Goal: Information Seeking & Learning: Find specific page/section

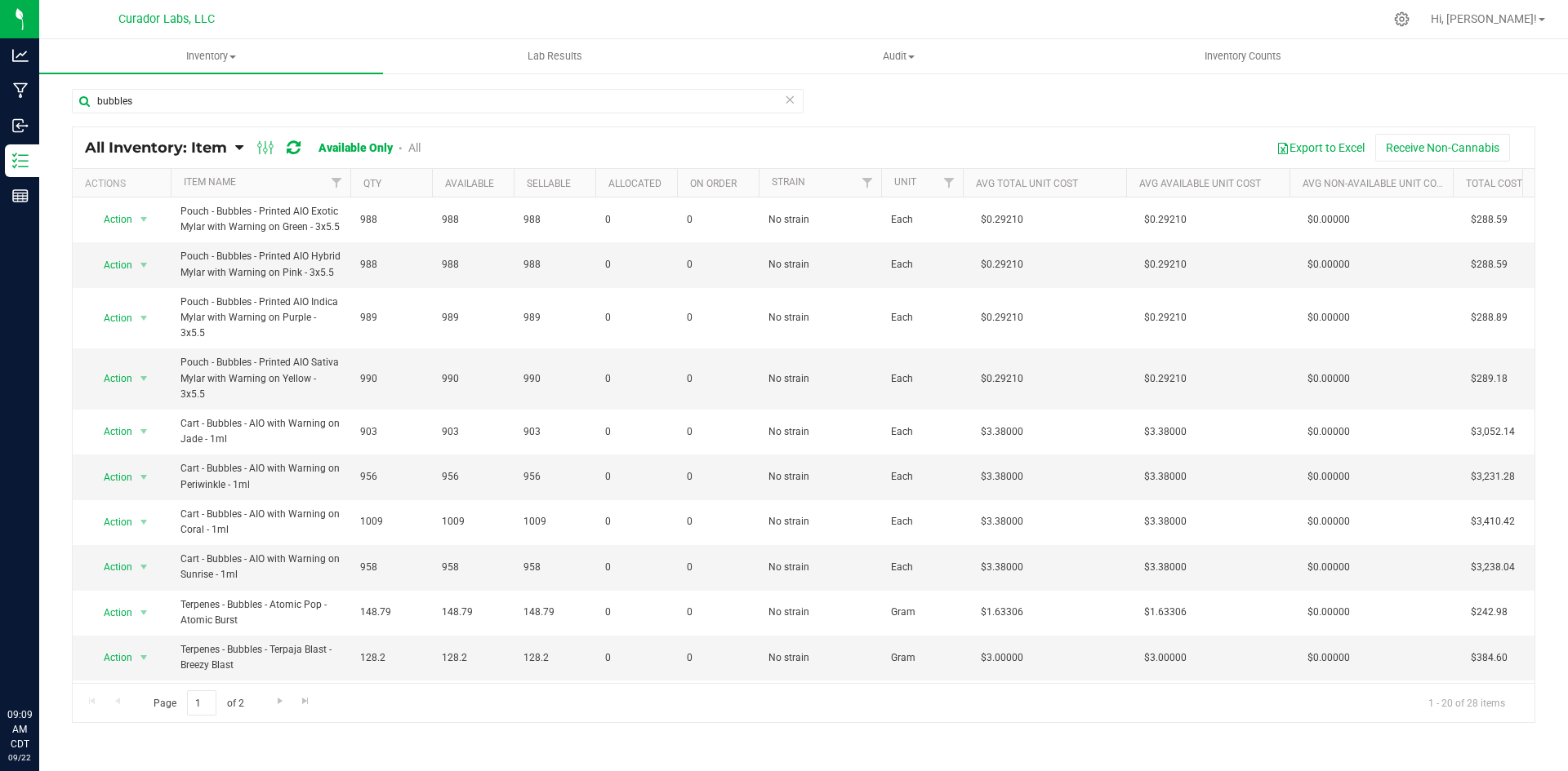
scroll to position [81, 0]
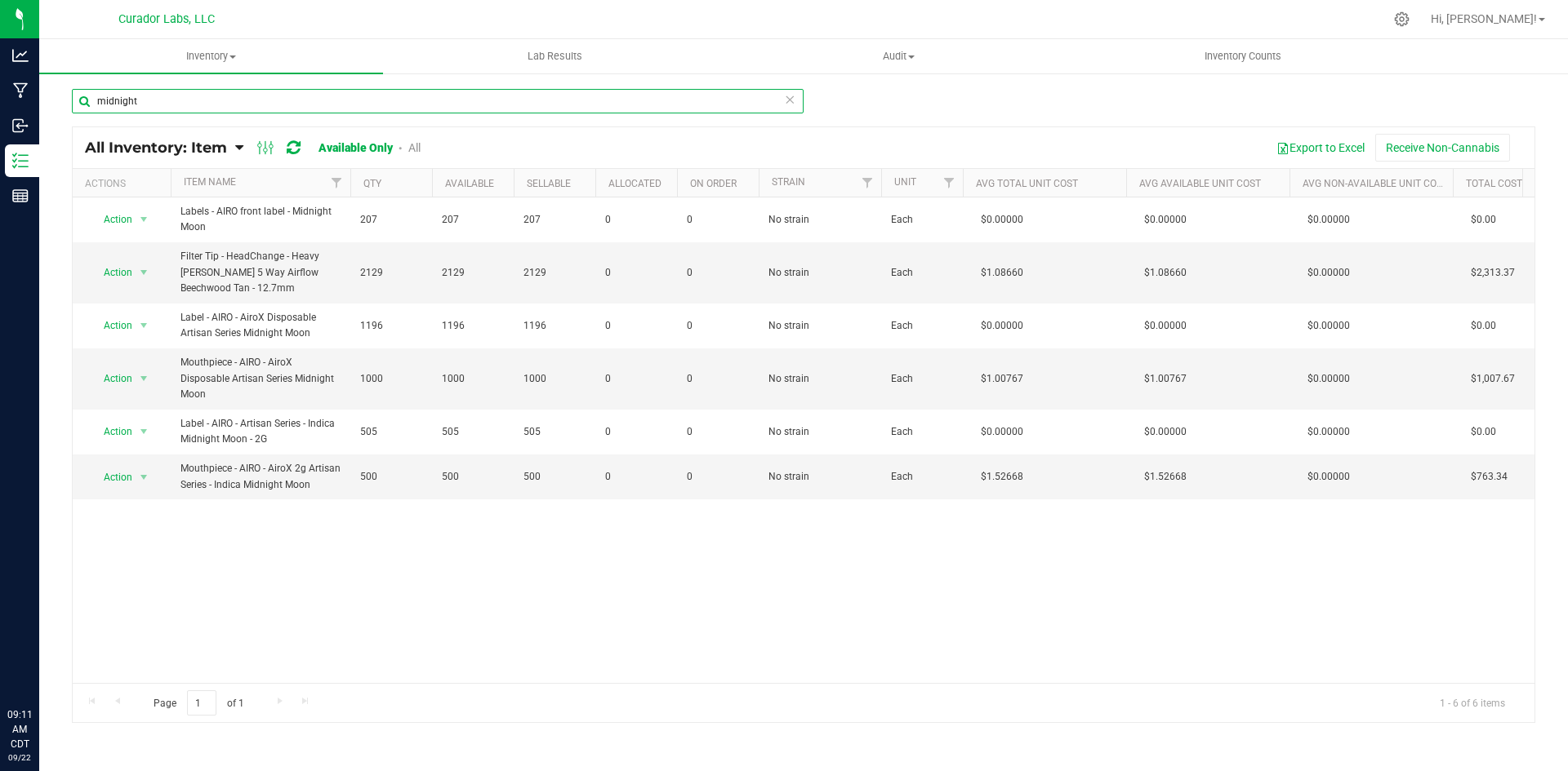
type input "midnight"
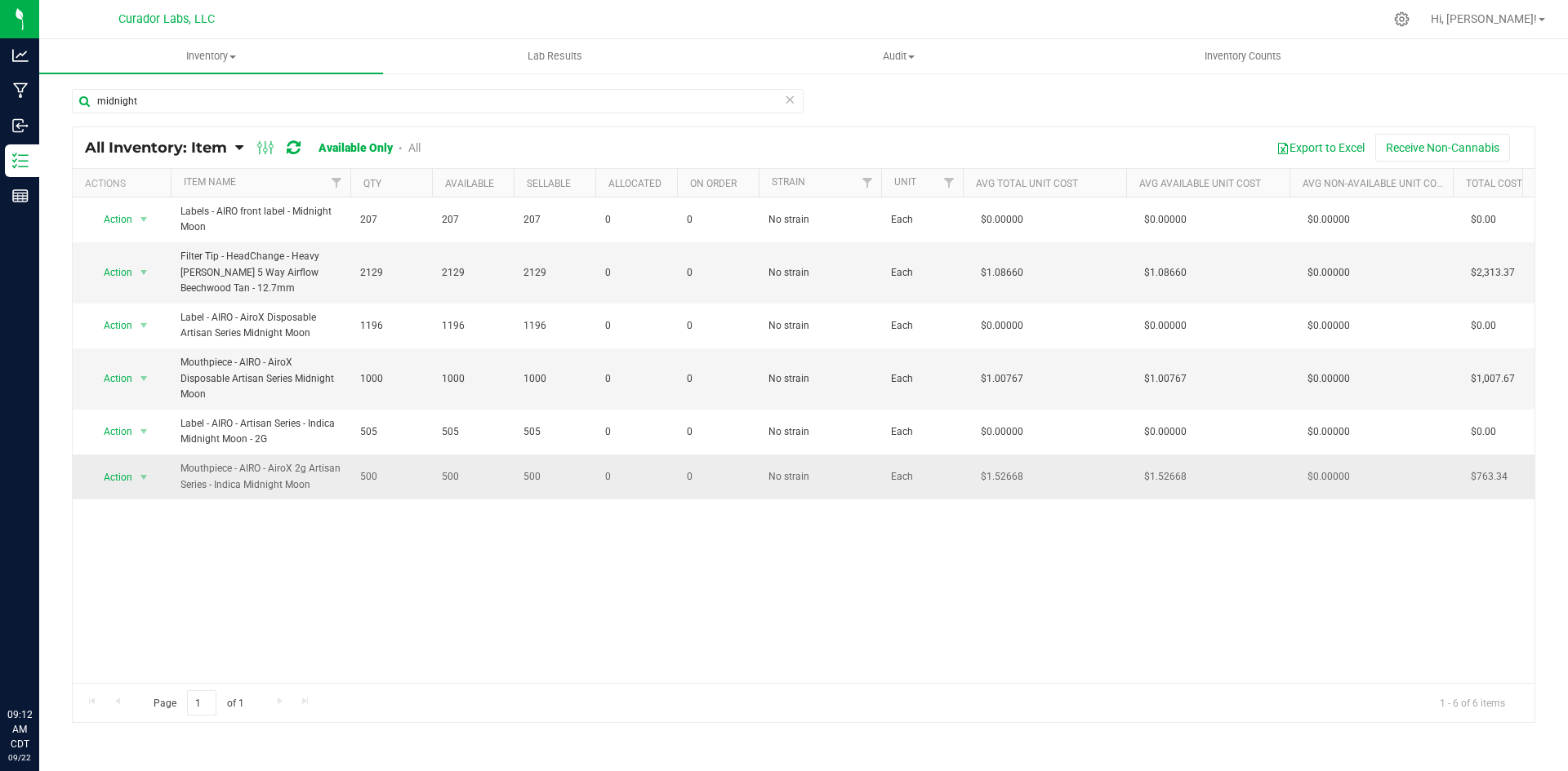
drag, startPoint x: 322, startPoint y: 489, endPoint x: 177, endPoint y: 470, distance: 146.2
click at [177, 470] on td "Mouthpiece - AIRO - AiroX 2g Artisan Series - Indica Midnight Moon" at bounding box center [260, 476] width 180 height 44
copy span "Mouthpiece - AIRO - AiroX 2g Artisan Series - Indica Midnight Moon"
click at [805, 605] on div "Action Action Adjust qty Edit lots/costs Global inventory Locate inventory Prin…" at bounding box center [803, 440] width 1462 height 486
click at [805, 604] on div "Action Action Adjust qty Edit lots/costs Global inventory Locate inventory Prin…" at bounding box center [803, 440] width 1462 height 486
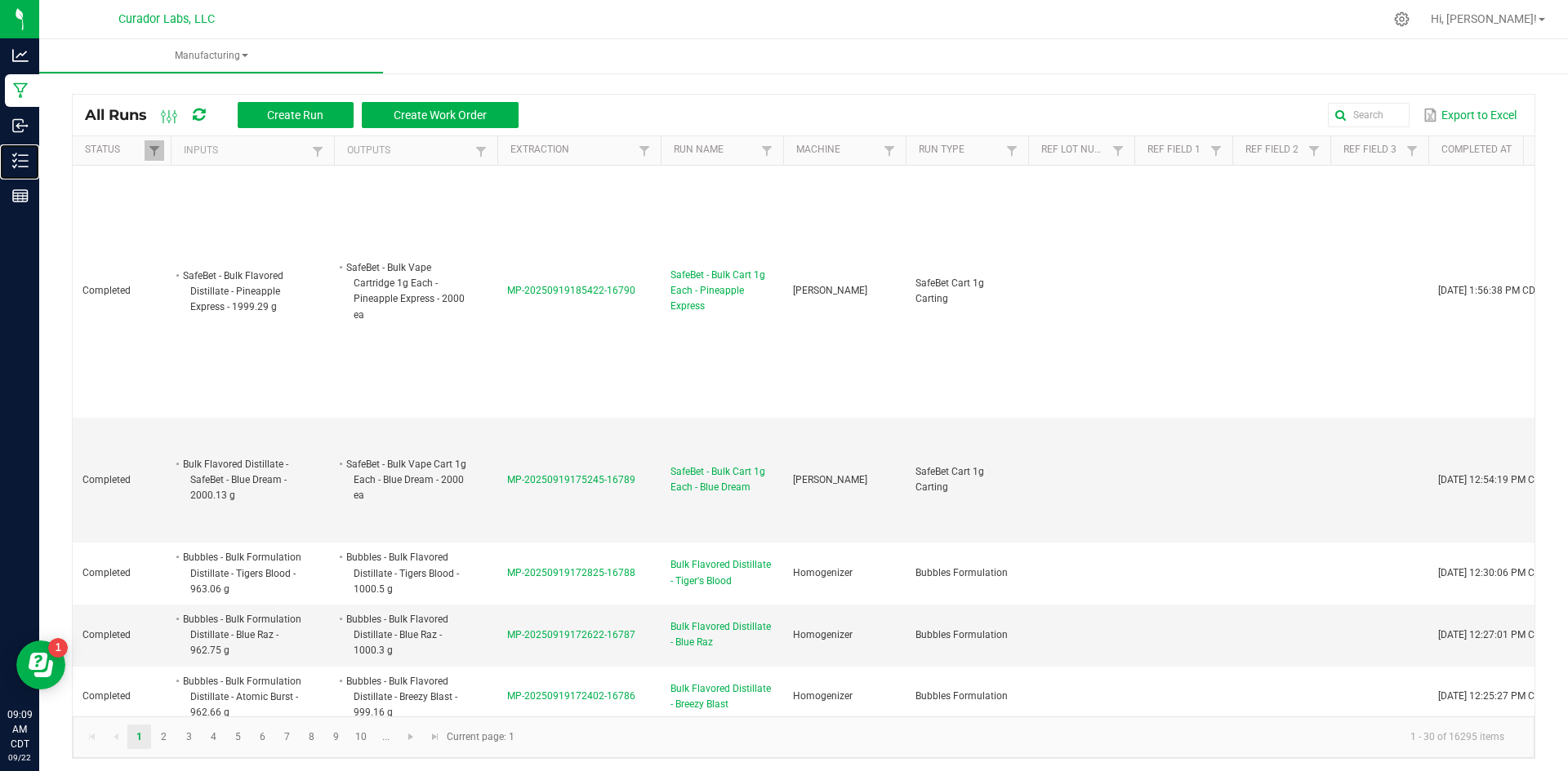
click at [22, 151] on div "Inventory" at bounding box center [21, 161] width 34 height 33
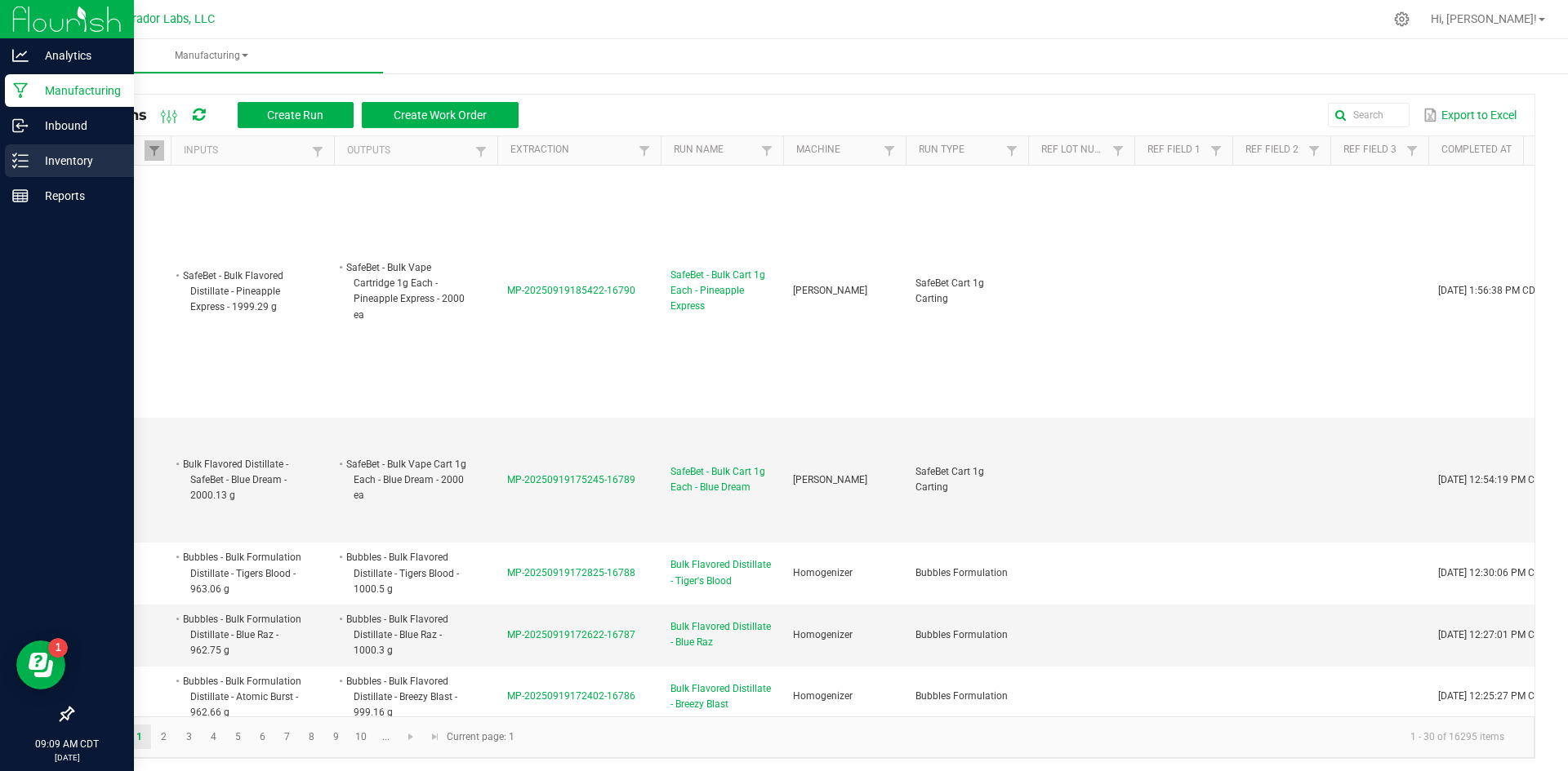
click at [34, 162] on p "Inventory" at bounding box center [77, 161] width 98 height 19
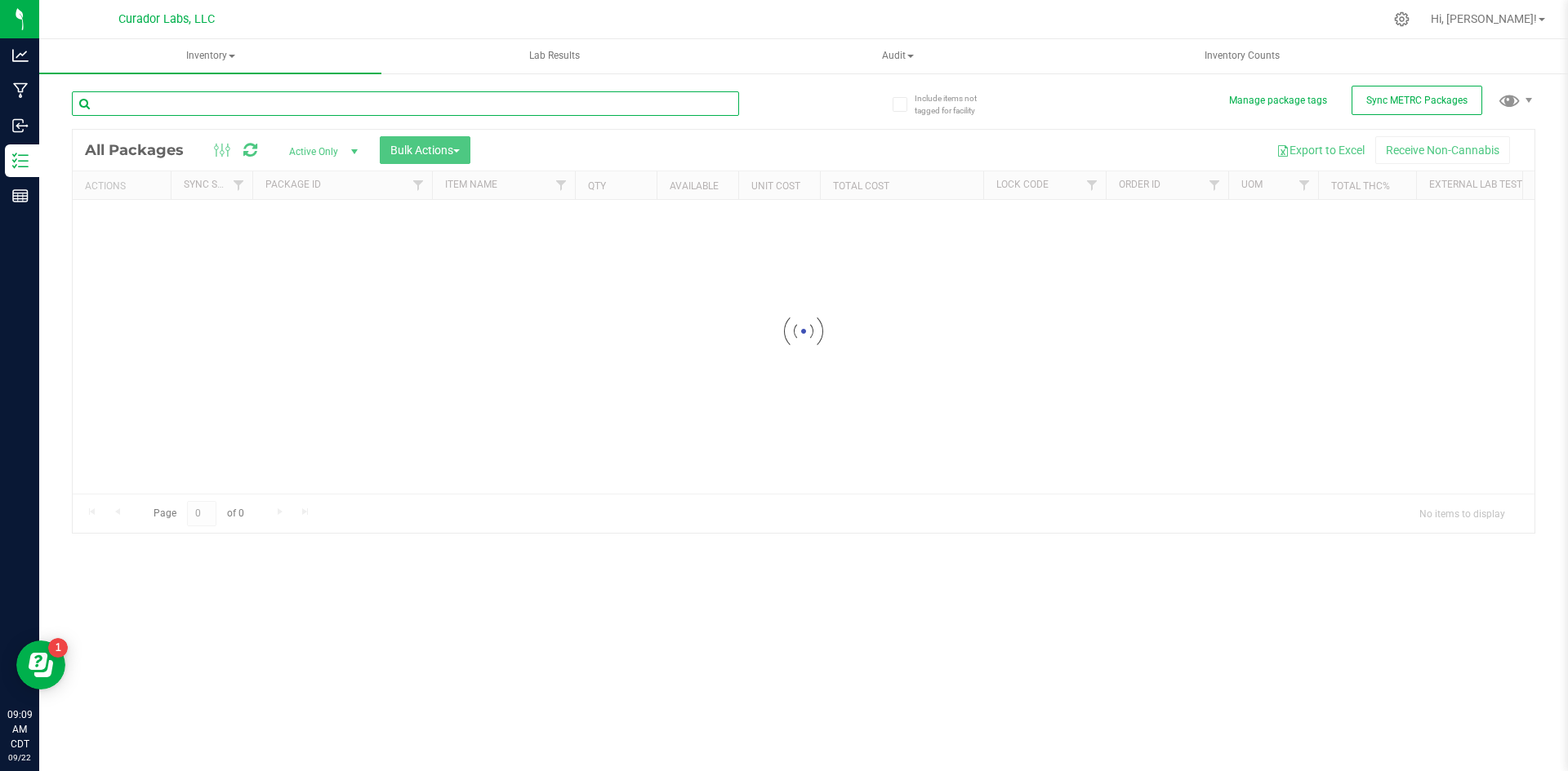
click at [233, 102] on input "text" at bounding box center [406, 103] width 668 height 24
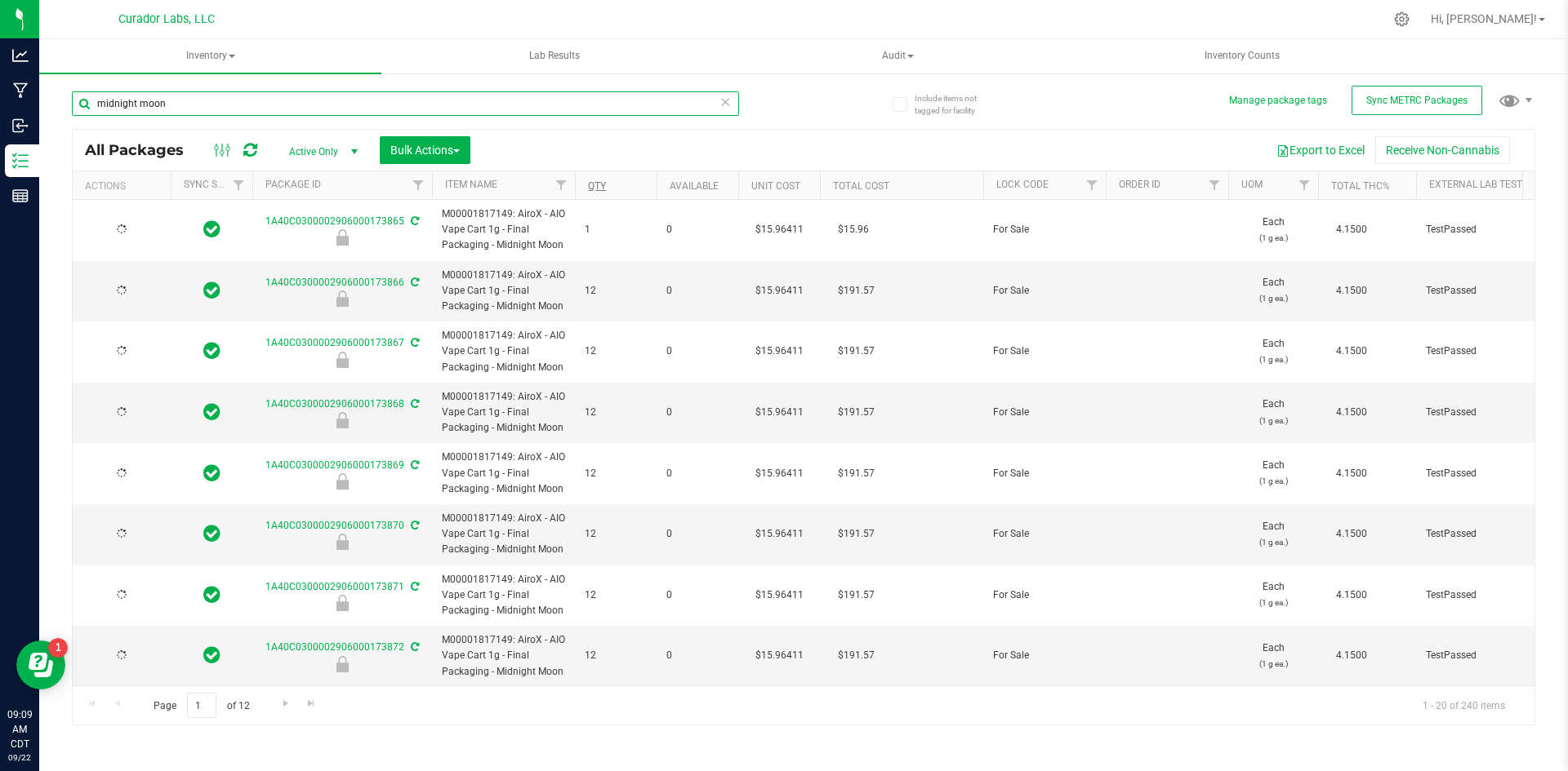
type input "midnight moon"
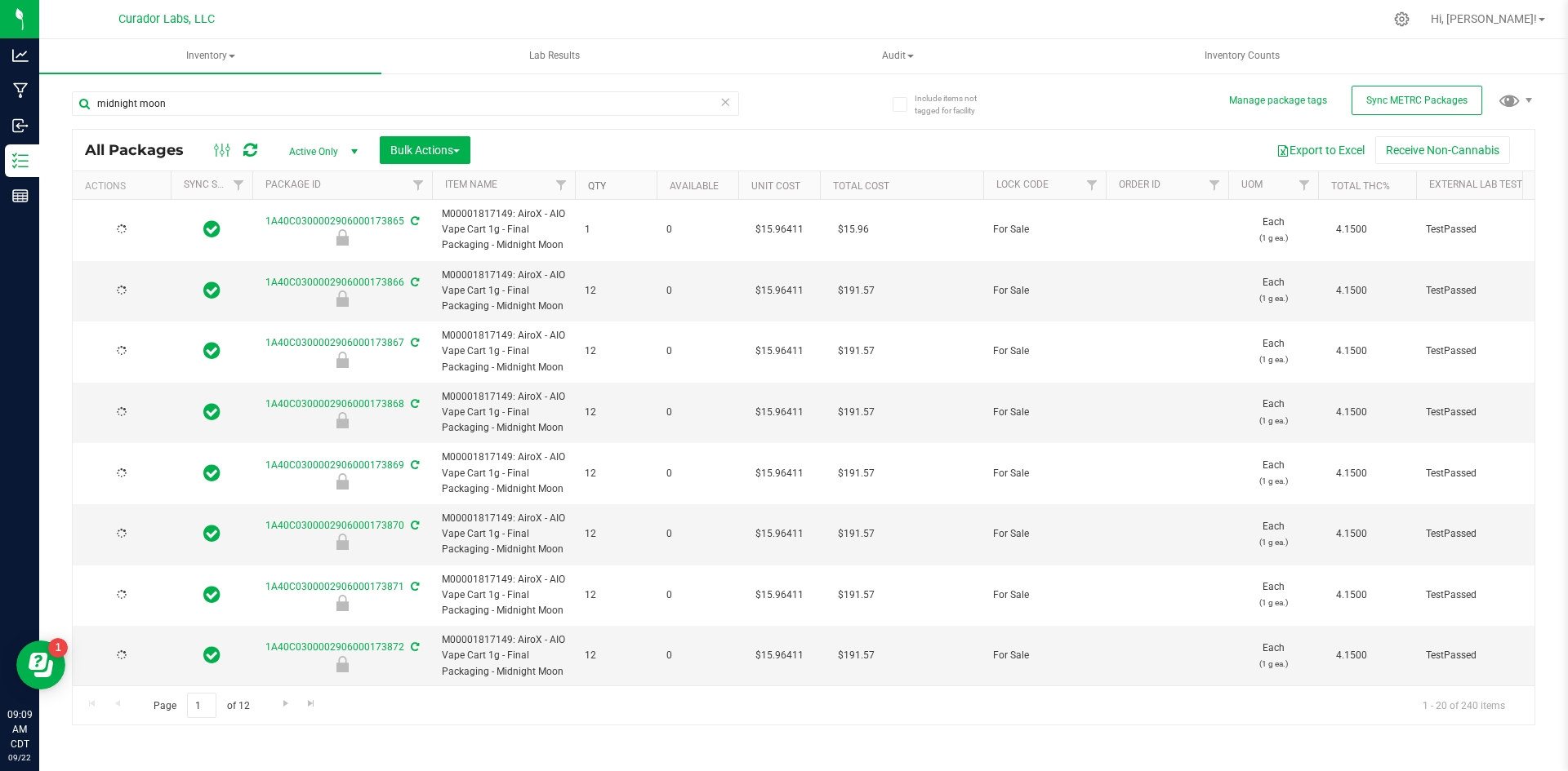
click at [600, 186] on link "Qty" at bounding box center [597, 186] width 18 height 12
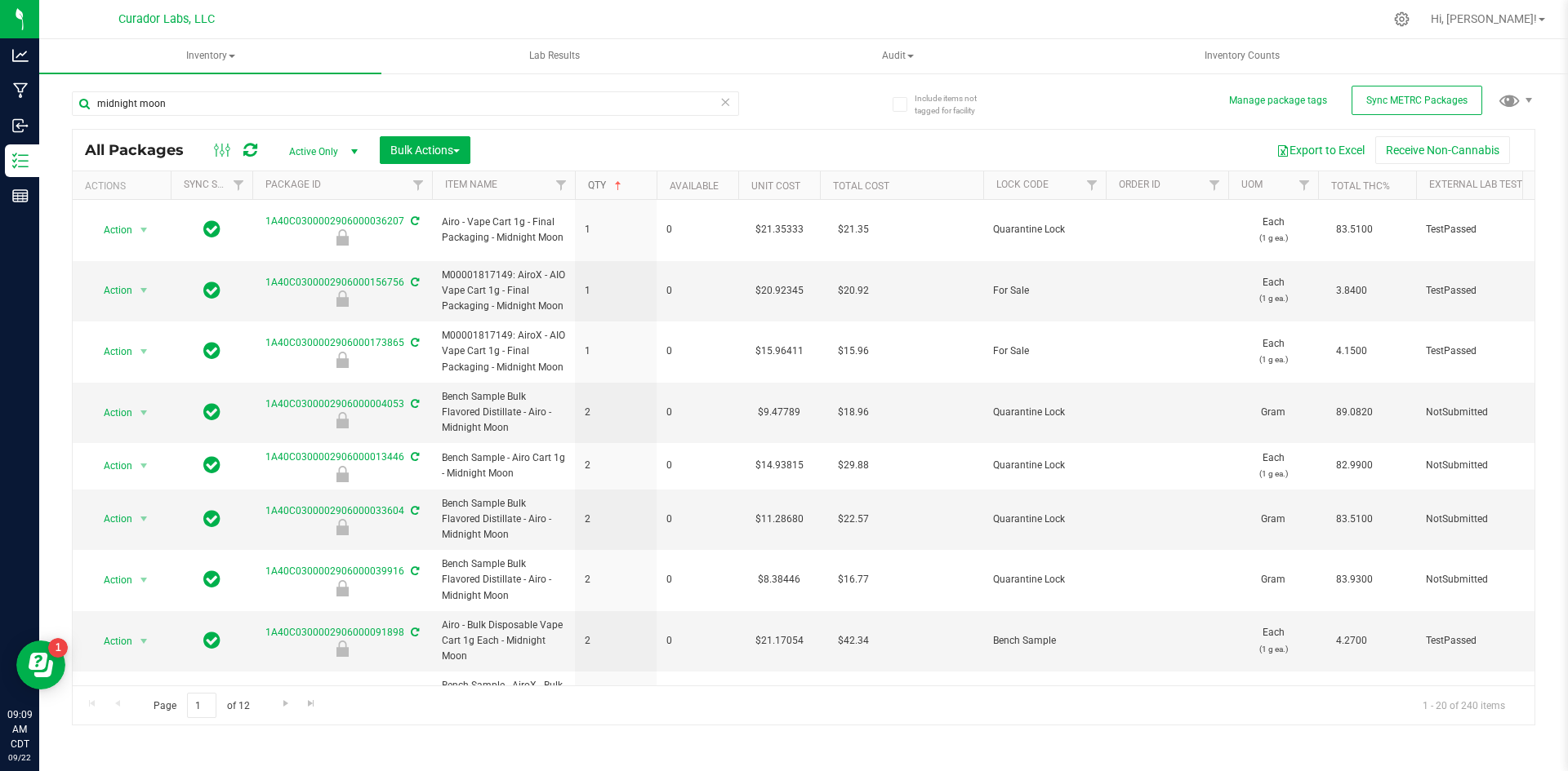
click at [604, 183] on link "Qty" at bounding box center [606, 185] width 37 height 12
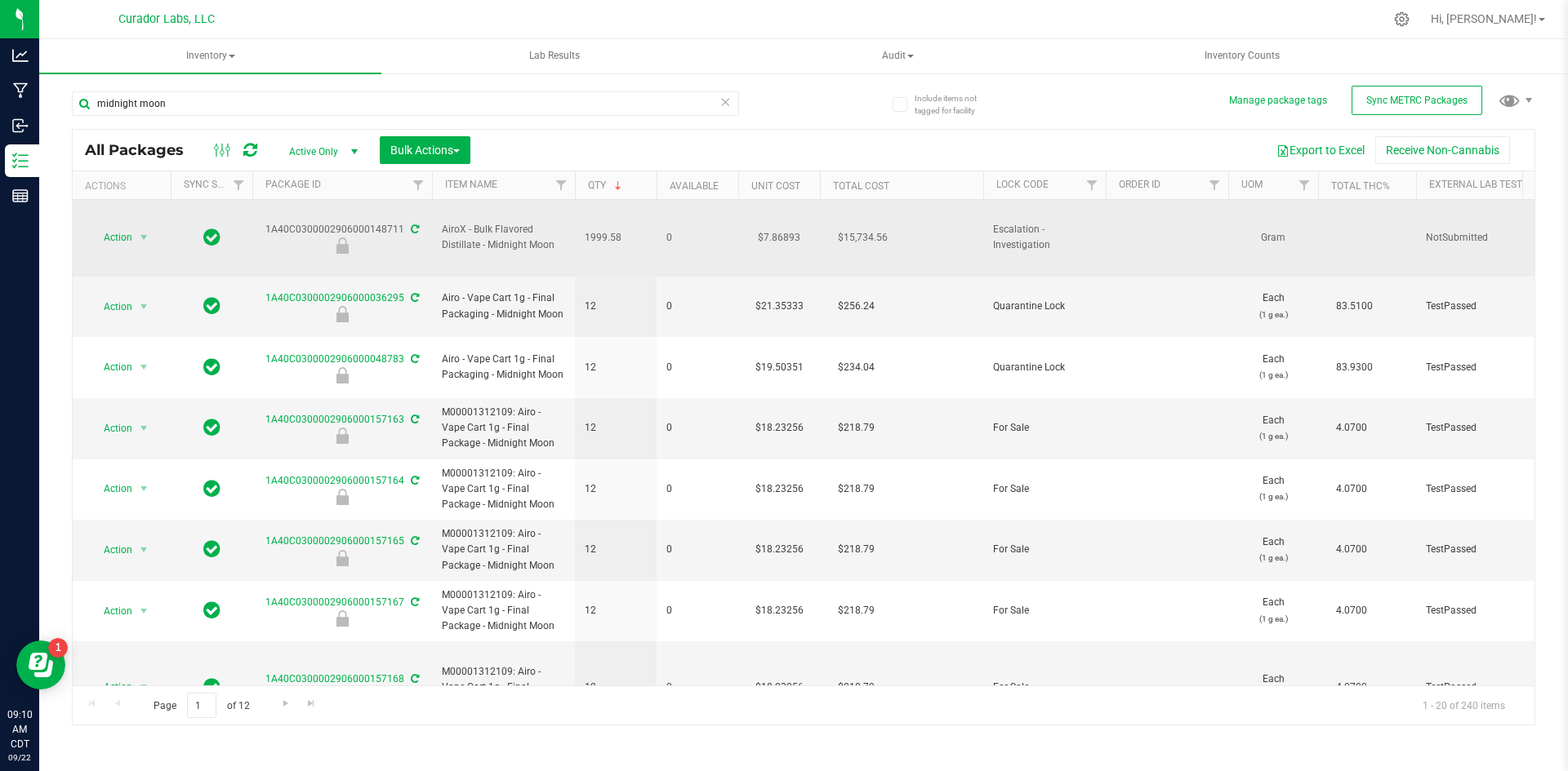
drag, startPoint x: 640, startPoint y: 225, endPoint x: 255, endPoint y: 214, distance: 385.2
copy tr "1A40C0300002906000148711 AiroX - Bulk Flavored Distillate - Midnight Moon 1999.…"
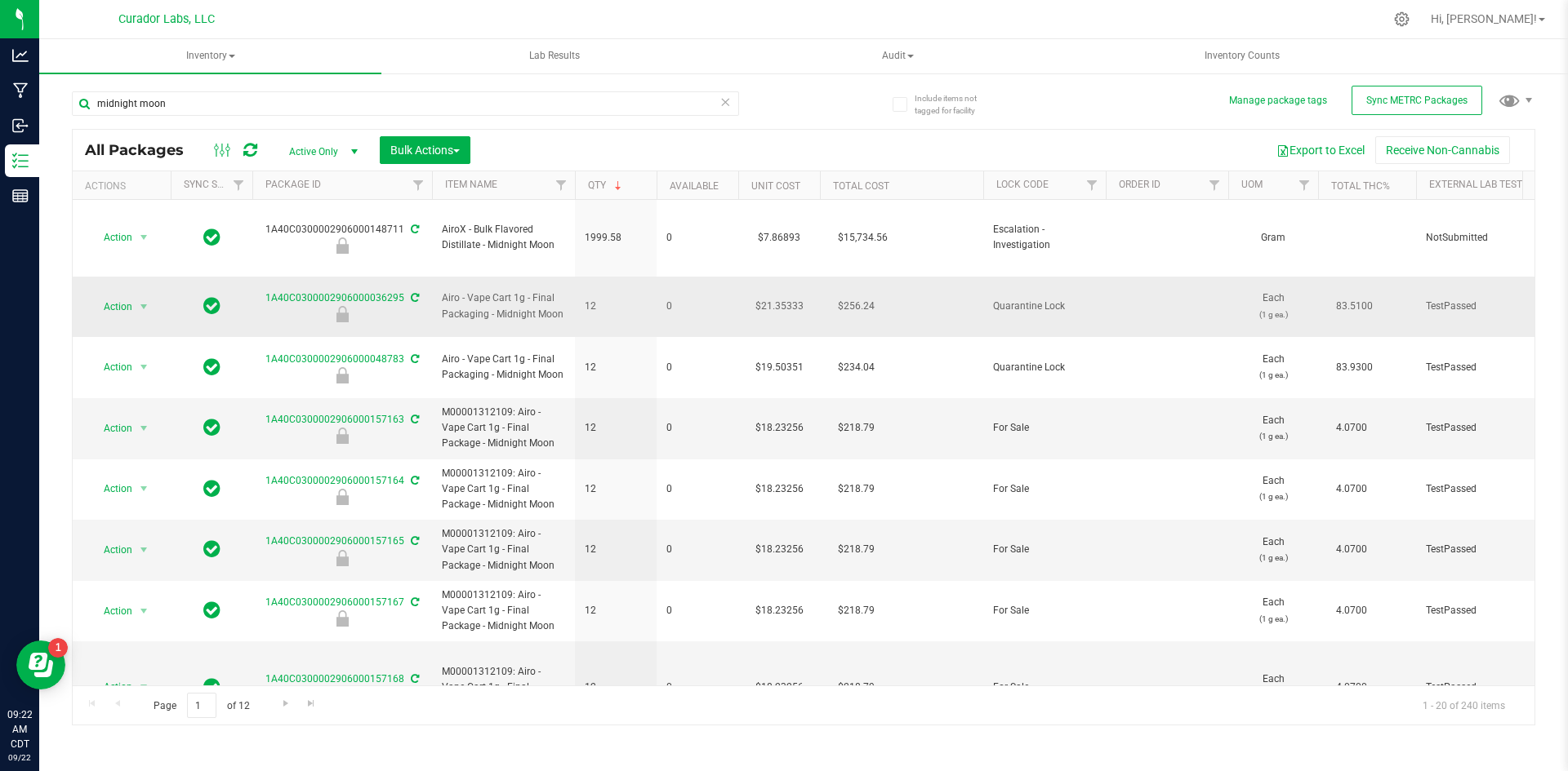
click at [567, 280] on td "Airo - Vape Cart 1g - Final Packaging - Midnight Moon" at bounding box center [503, 306] width 143 height 61
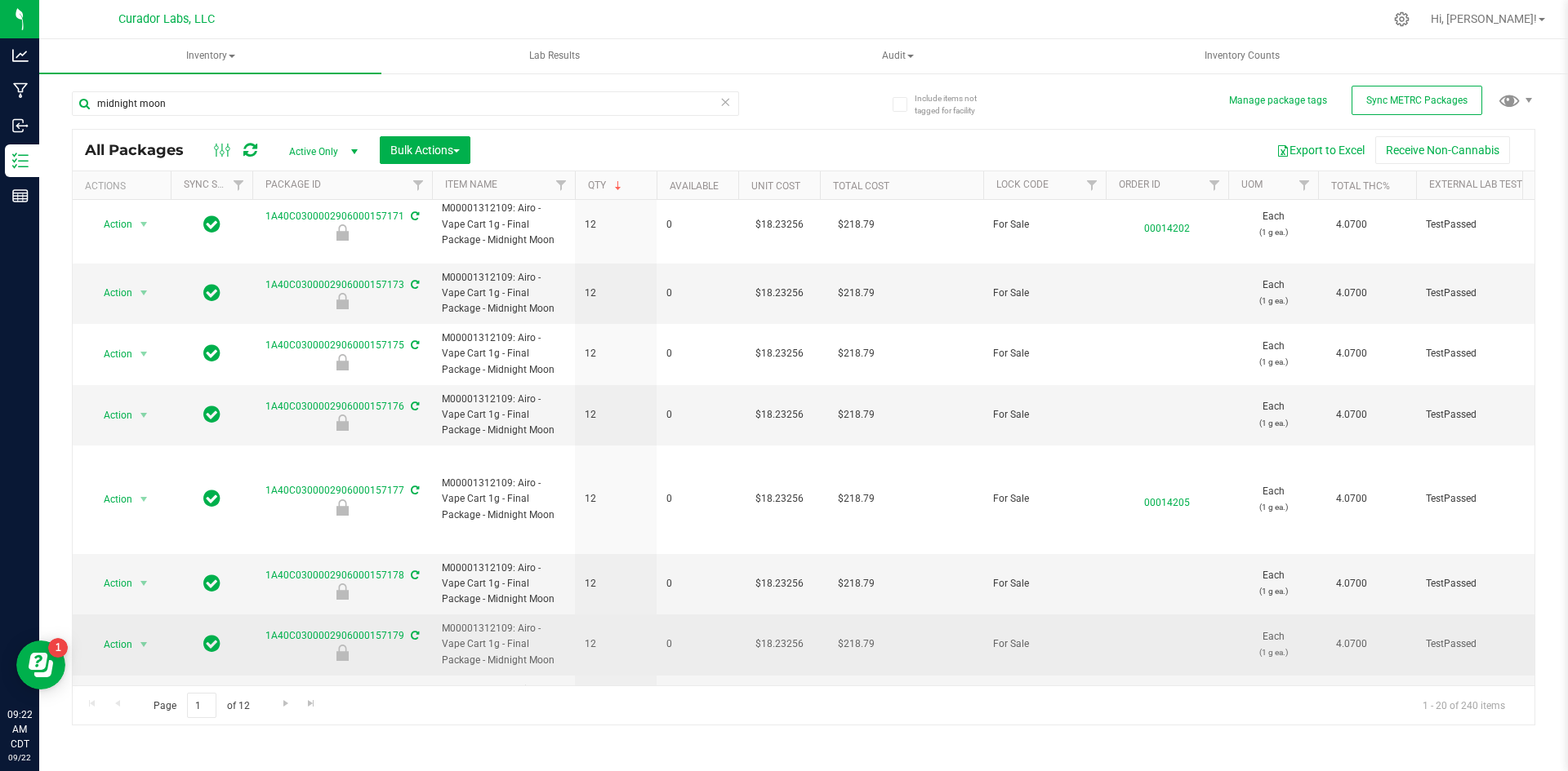
scroll to position [761, 0]
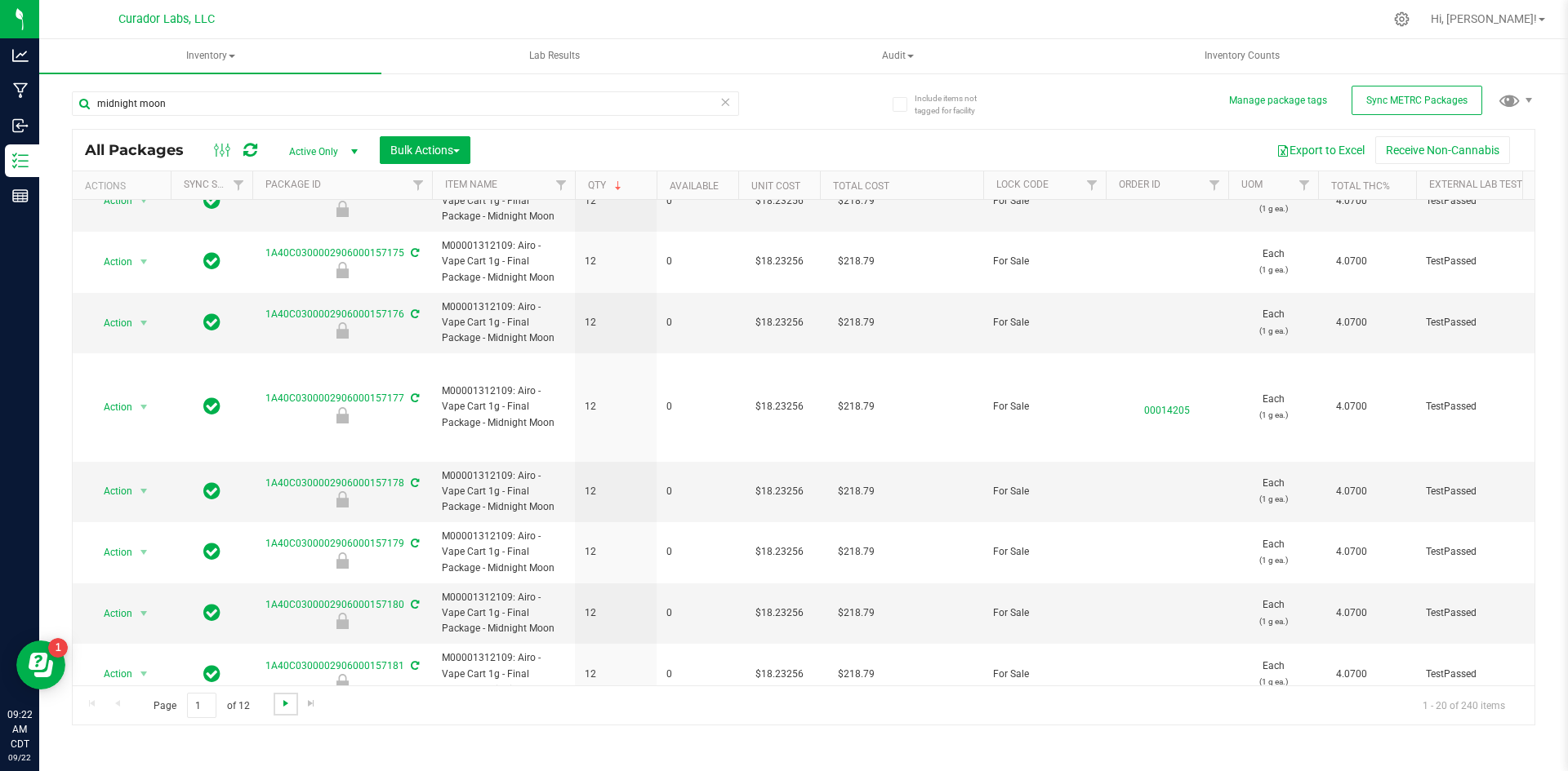
click at [280, 704] on span "Go to the next page" at bounding box center [285, 703] width 13 height 13
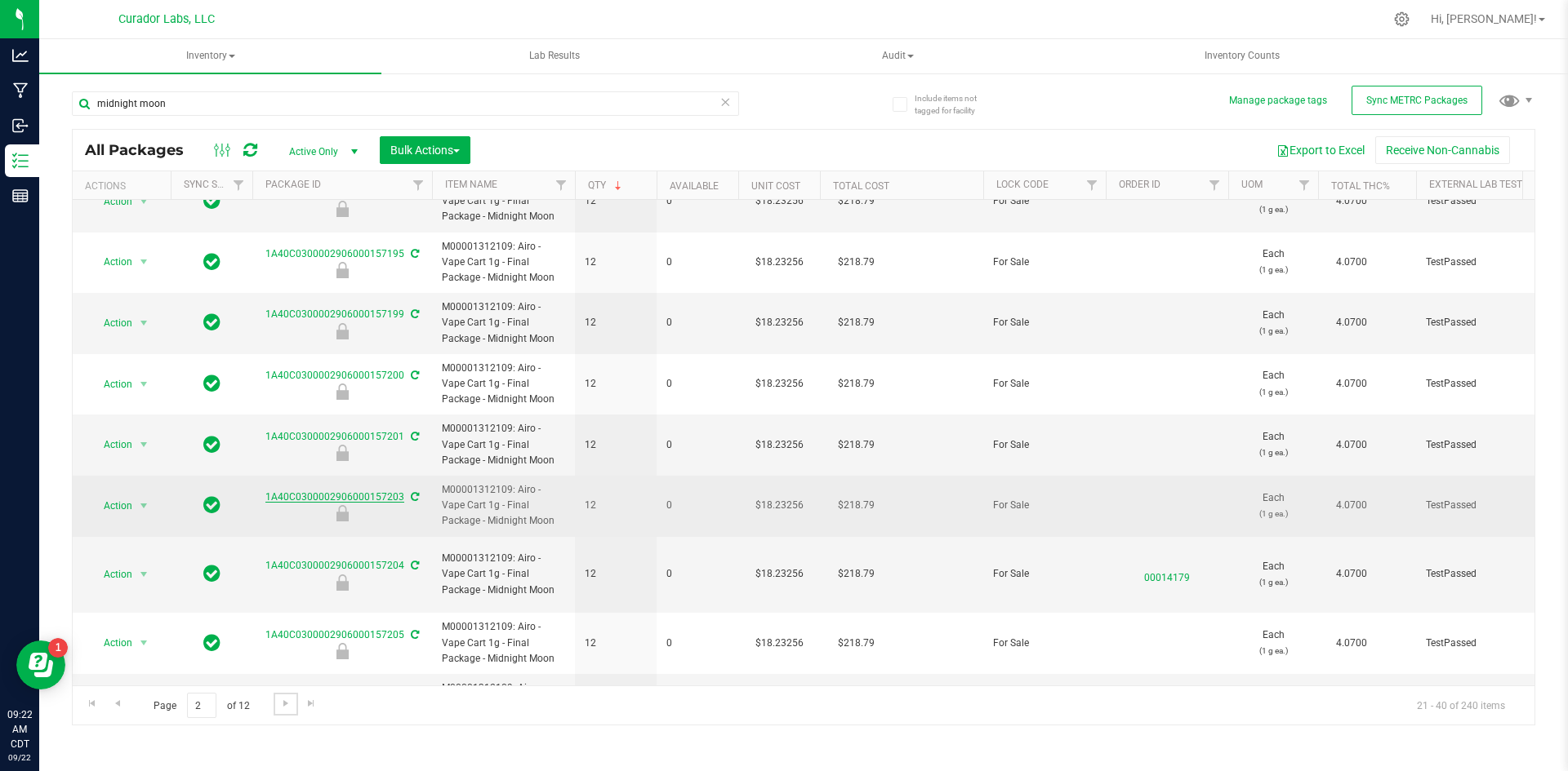
scroll to position [759, 0]
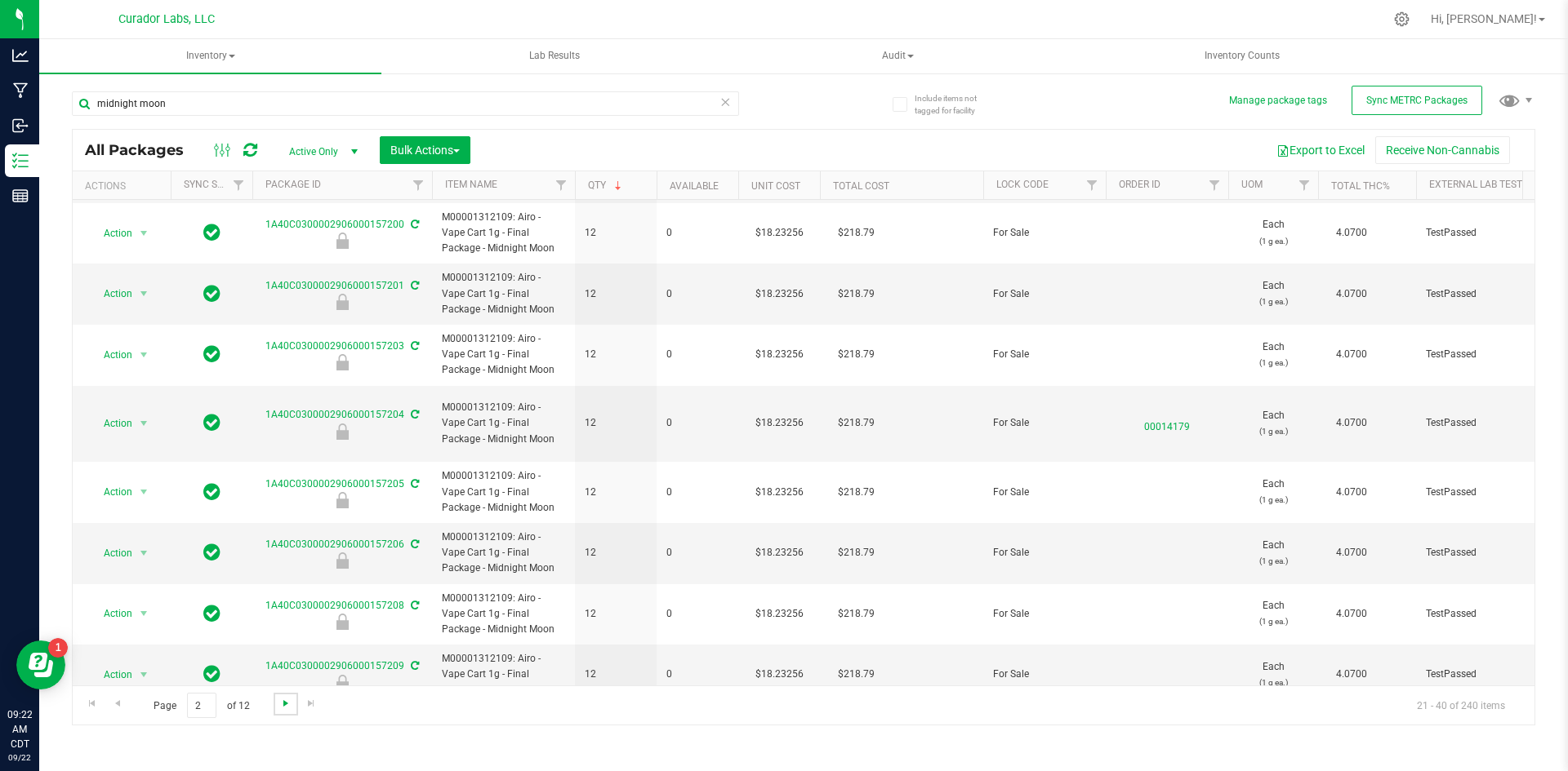
click at [289, 707] on span "Go to the next page" at bounding box center [285, 703] width 13 height 13
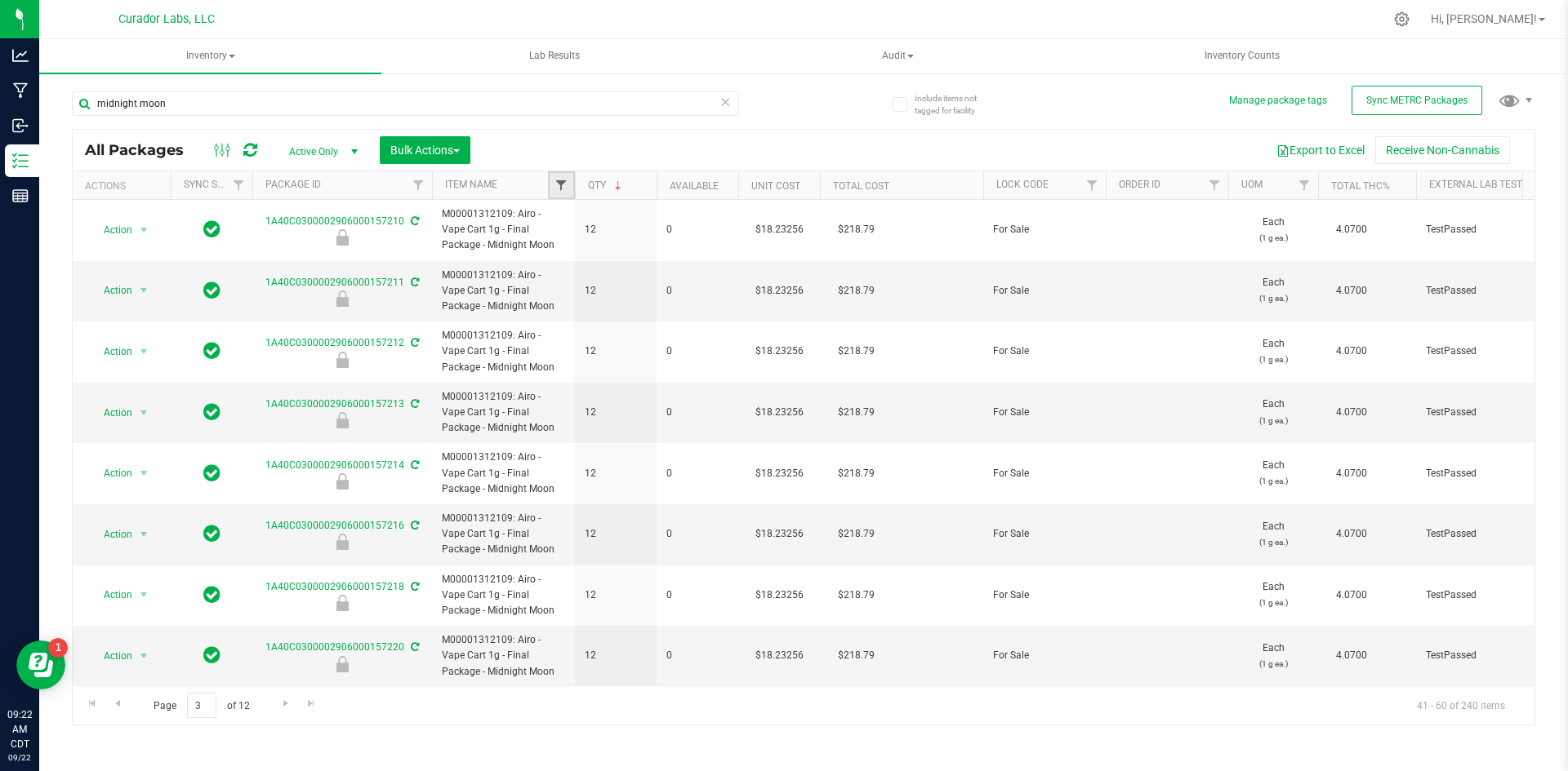
click at [558, 188] on span "Filter" at bounding box center [560, 184] width 13 height 13
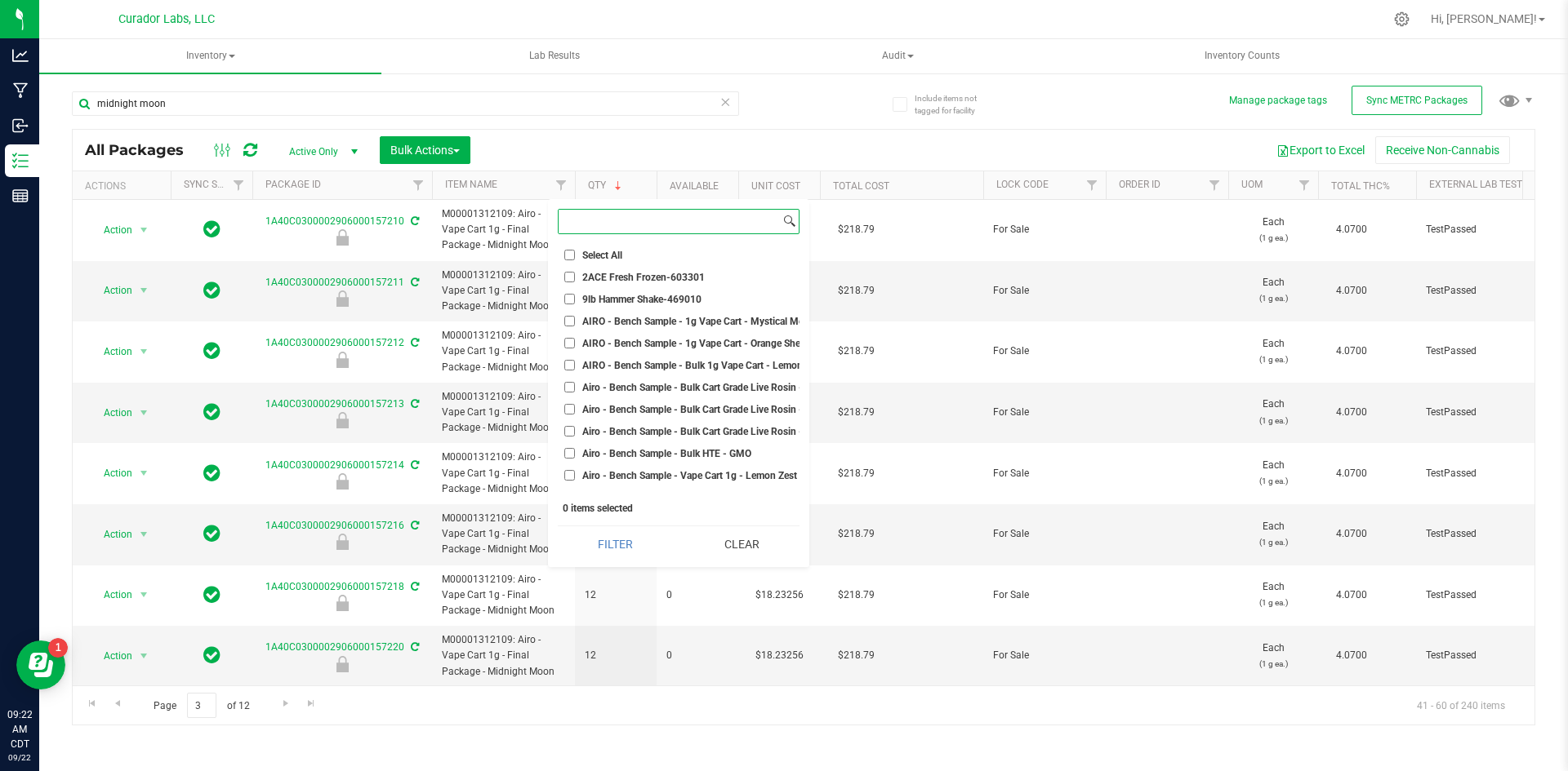
click at [593, 227] on input at bounding box center [670, 221] width 221 height 23
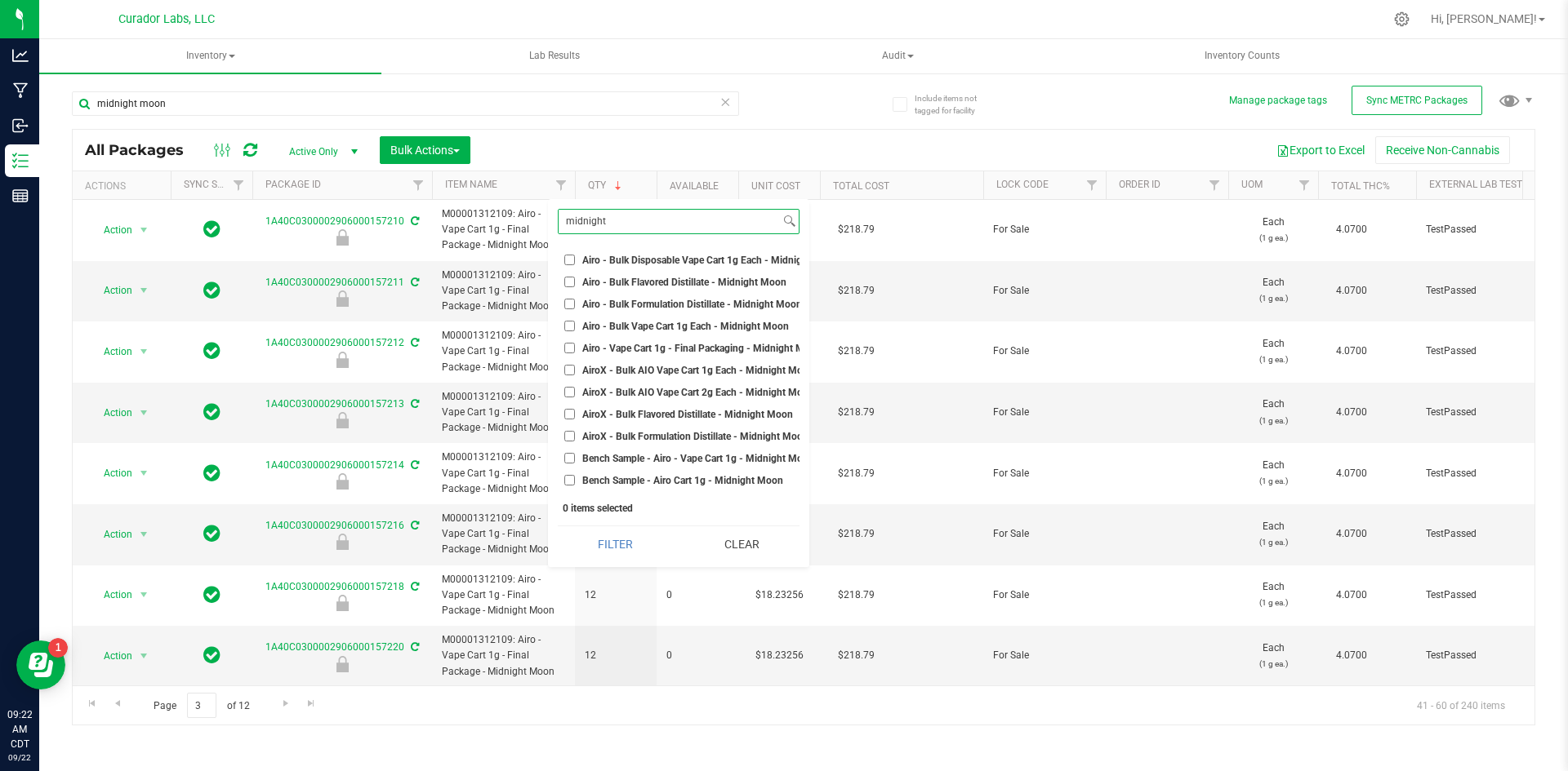
type input "midnight"
click at [668, 258] on span "Airo - Bulk Disposable Vape Cart 1g Each - Midnight Moon" at bounding box center [710, 260] width 257 height 10
click at [575, 258] on input "Airo - Bulk Disposable Vape Cart 1g Each - Midnight Moon" at bounding box center [570, 260] width 11 height 11
checkbox input "true"
click at [663, 540] on button "Filter" at bounding box center [615, 544] width 115 height 36
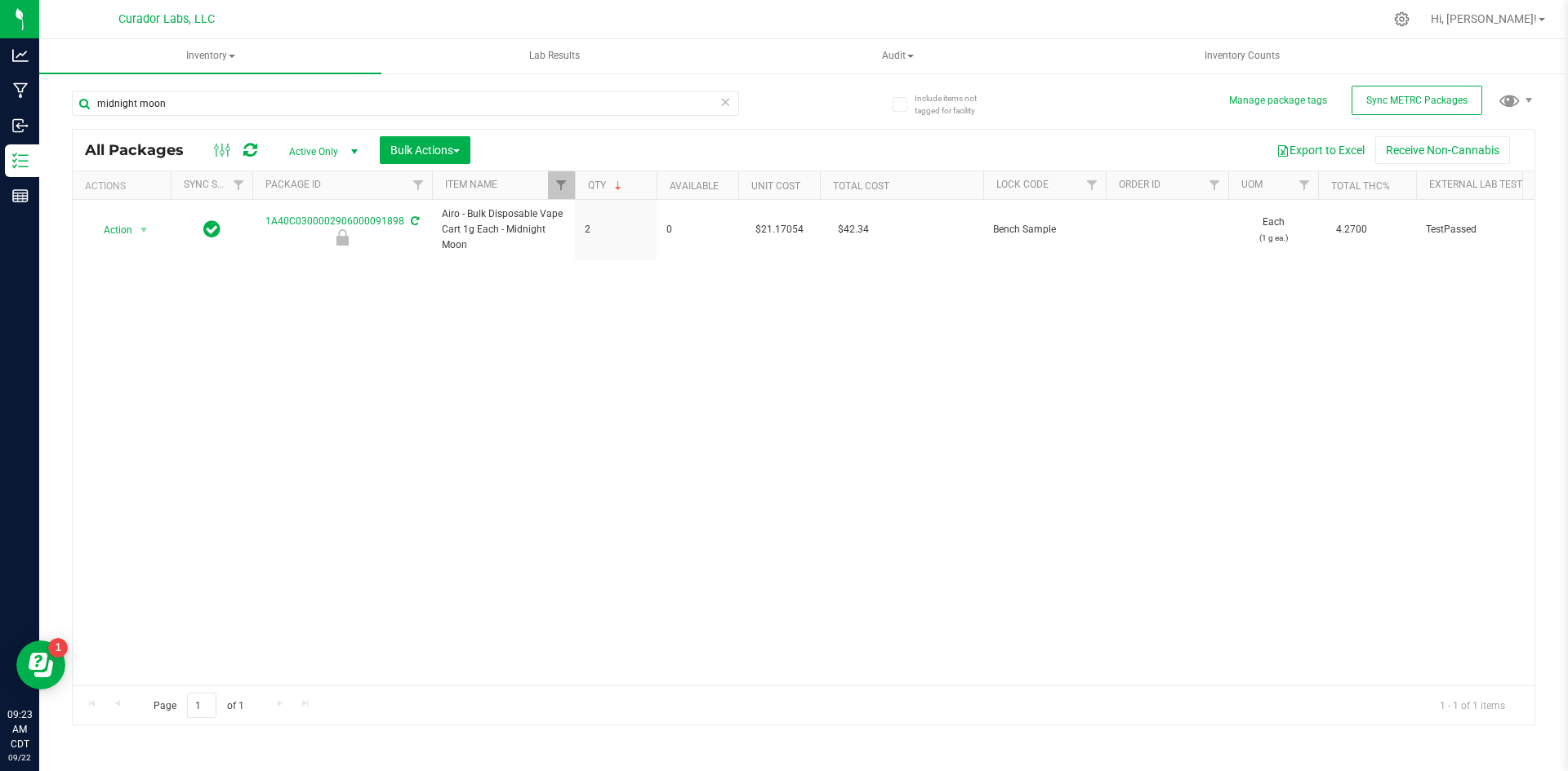
type input "[DATE]"
click at [575, 488] on div "Action Action Edit attributes Global inventory Locate package Package audit log…" at bounding box center [803, 442] width 1462 height 486
